Goal: Navigation & Orientation: Find specific page/section

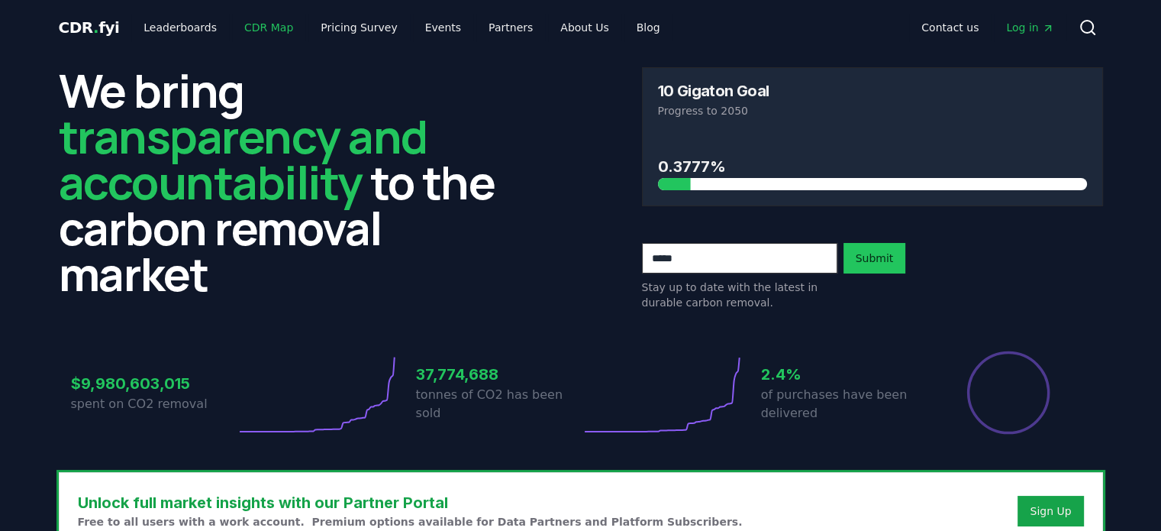
click at [266, 34] on link "CDR Map" at bounding box center [268, 27] width 73 height 27
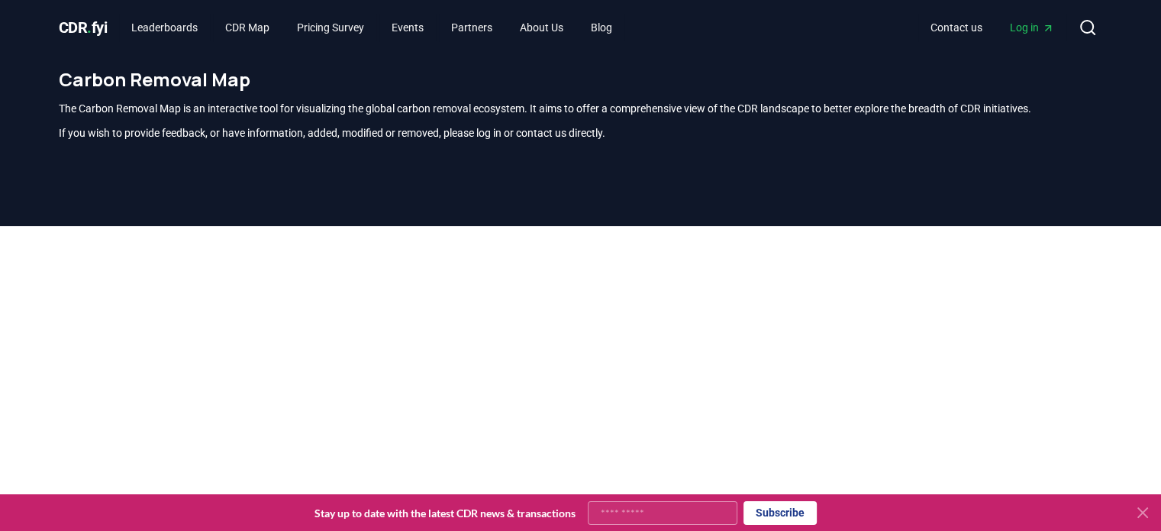
scroll to position [165, 0]
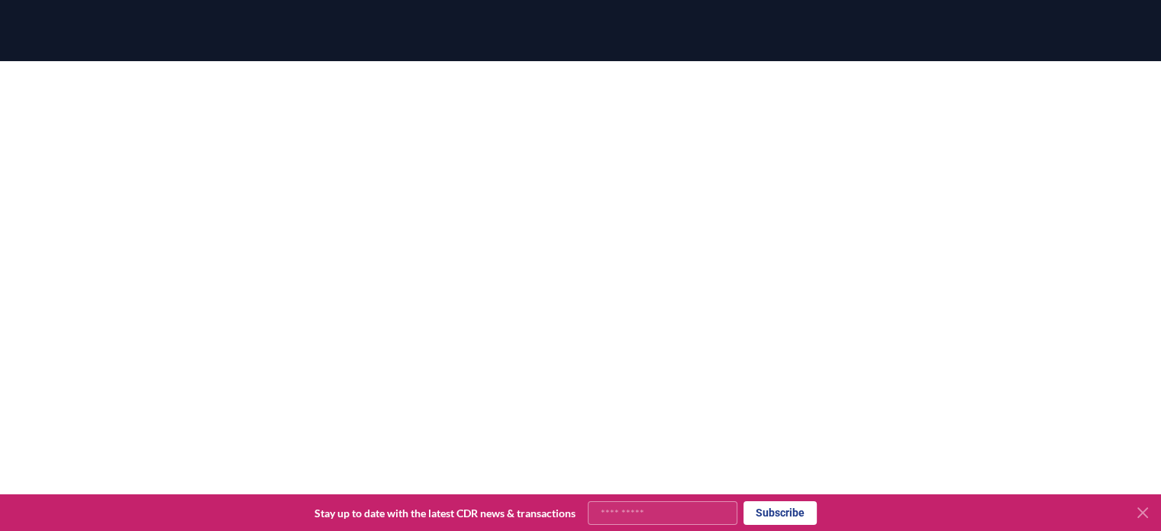
click at [1146, 505] on icon at bounding box center [1143, 512] width 18 height 18
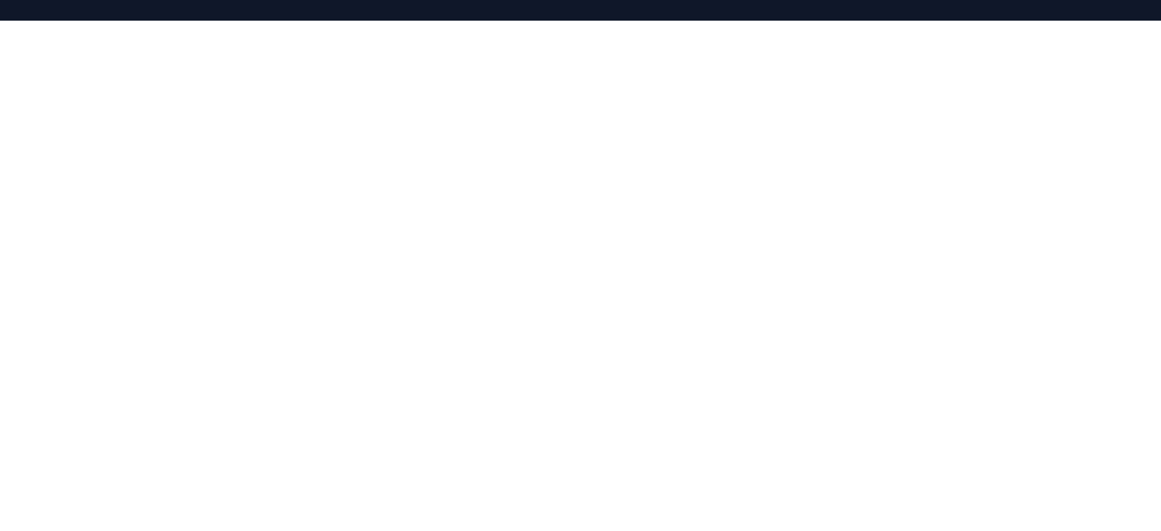
scroll to position [241, 0]
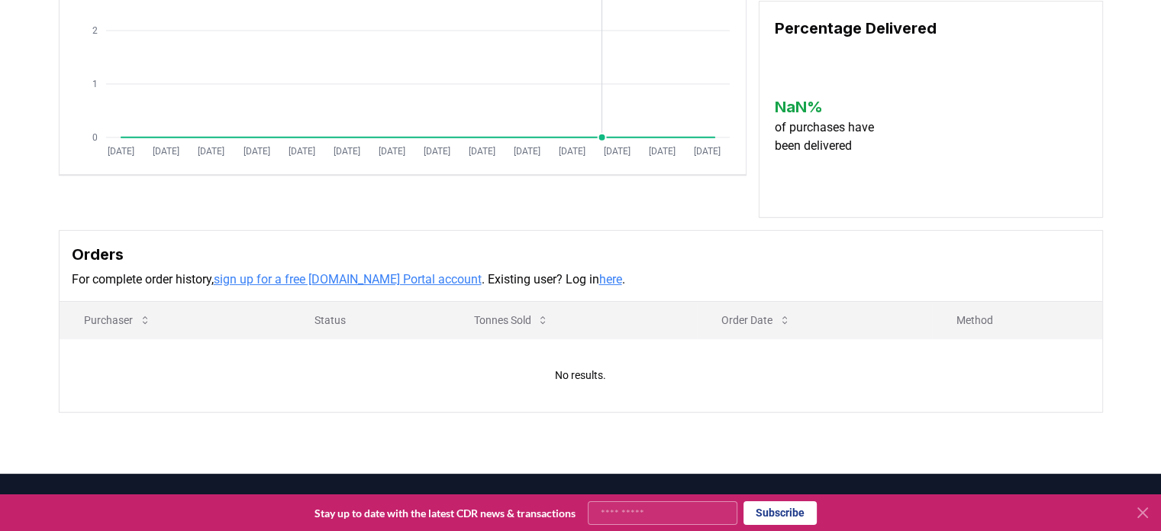
scroll to position [305, 0]
